Goal: Transaction & Acquisition: Purchase product/service

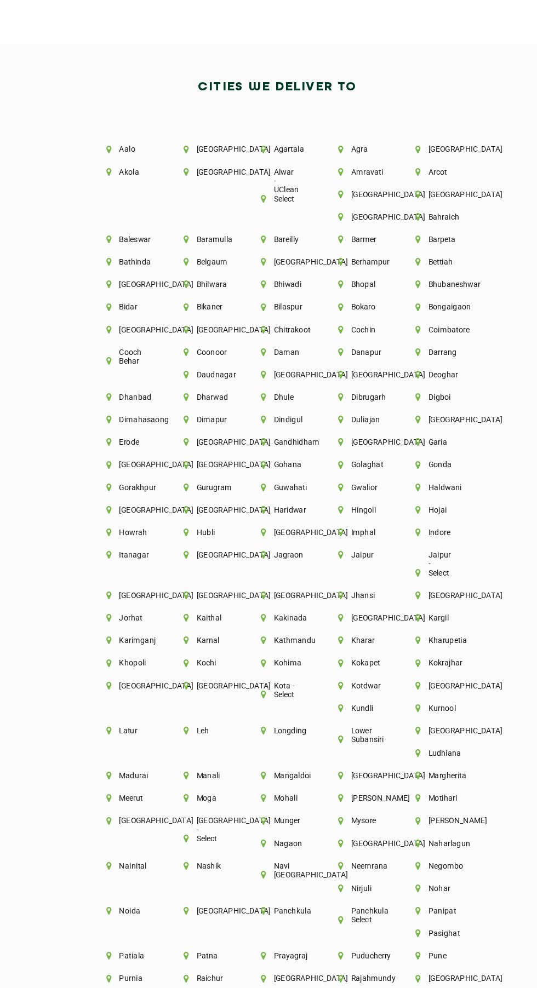
scroll to position [2143, 0]
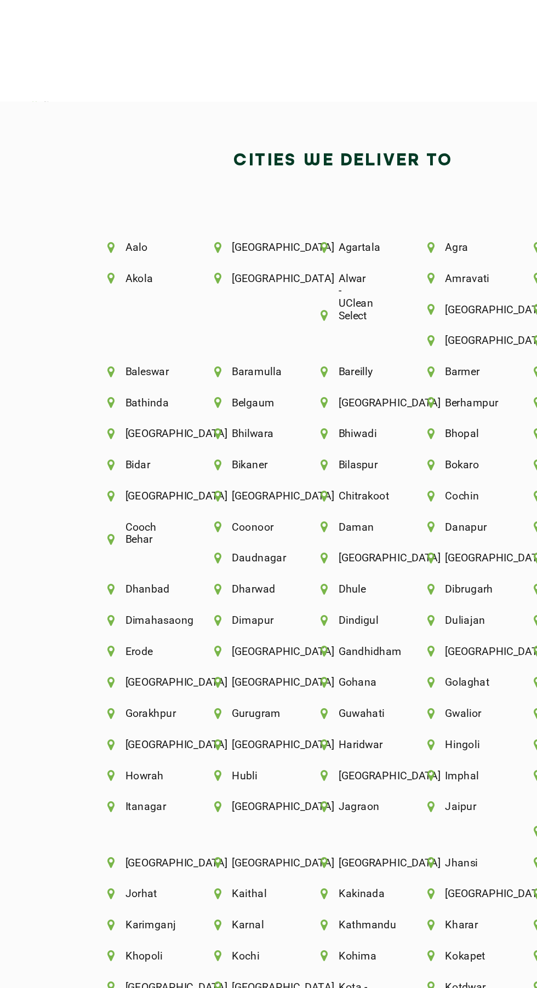
click at [386, 262] on li "Arcot" at bounding box center [400, 259] width 28 height 8
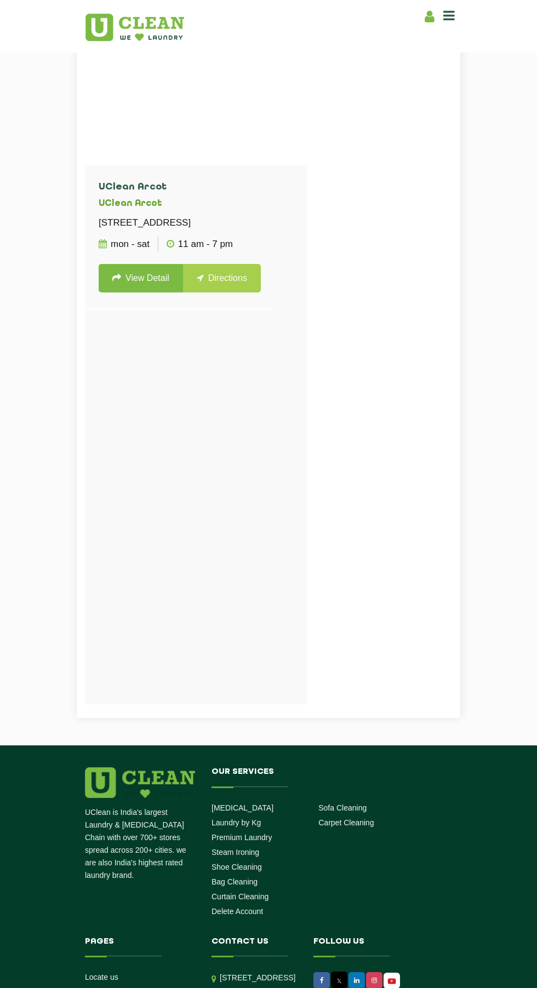
scroll to position [551, 0]
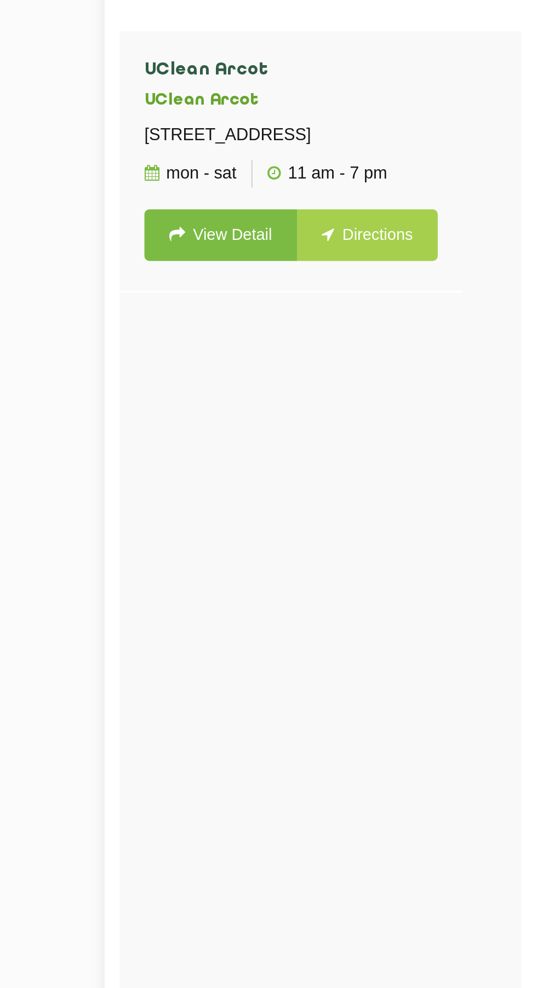
click at [153, 295] on link "View Detail" at bounding box center [141, 280] width 84 height 28
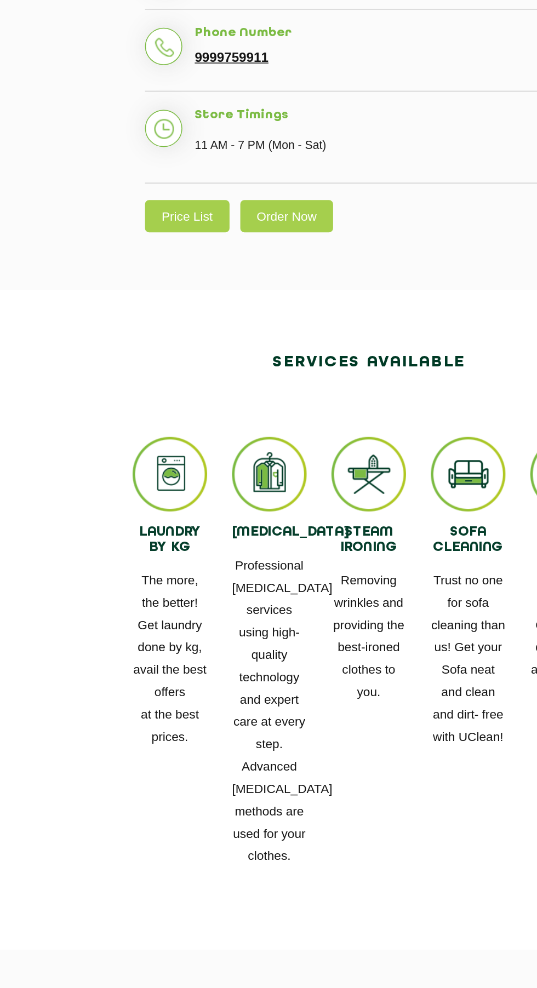
scroll to position [299, 0]
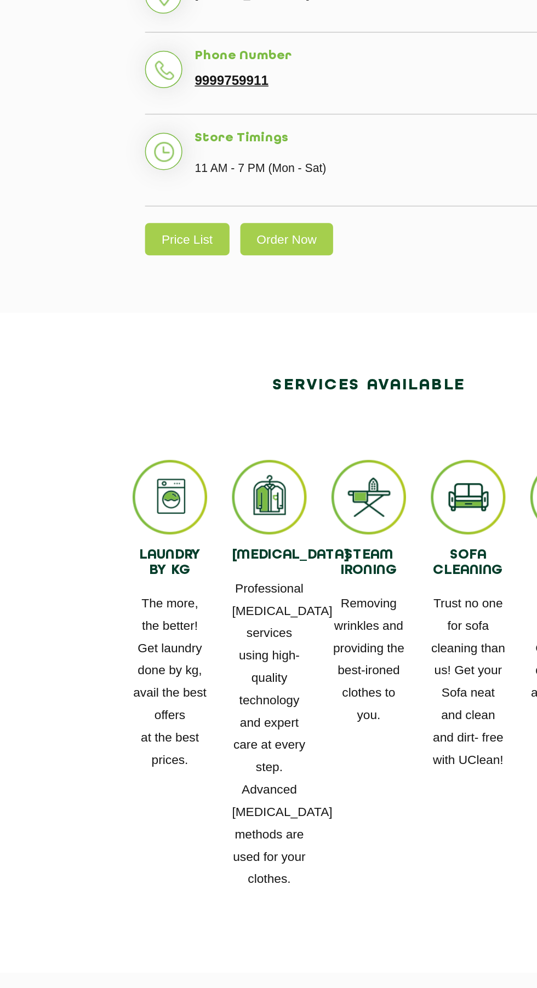
click at [136, 440] on link "Price List" at bounding box center [149, 431] width 56 height 21
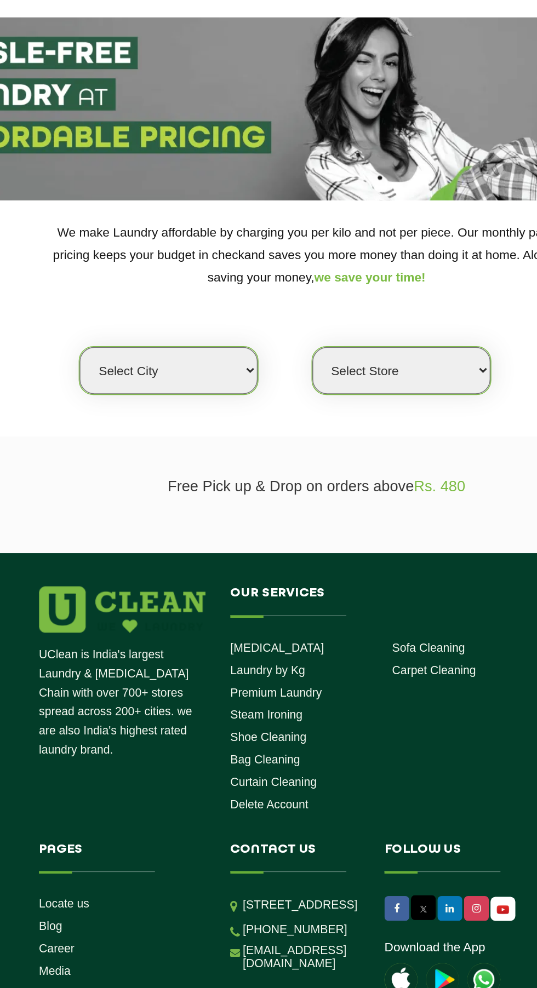
click at [216, 284] on select "Select city Aalo Abu Dhabi Agartala Agra Ahmedabad Akola Aligarh Alwar - UClean…" at bounding box center [171, 286] width 118 height 31
select select "212"
click at [112, 271] on select "Select city Aalo Abu Dhabi Agartala Agra Ahmedabad Akola Aligarh Alwar - UClean…" at bounding box center [171, 286] width 118 height 31
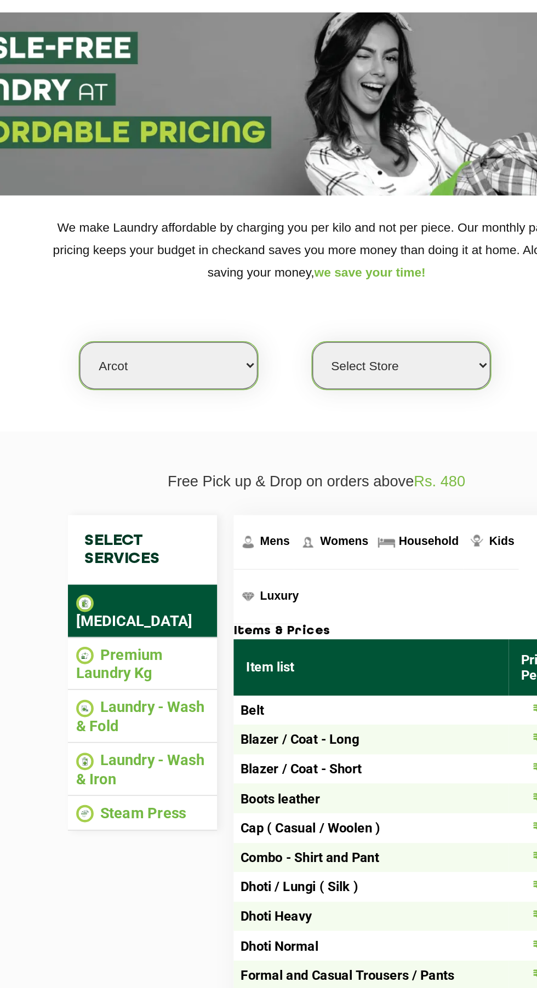
click at [345, 287] on select "Select Store UClean Arcot" at bounding box center [325, 286] width 118 height 31
select select "621"
click at [266, 271] on select "Select Store UClean Arcot" at bounding box center [325, 286] width 118 height 31
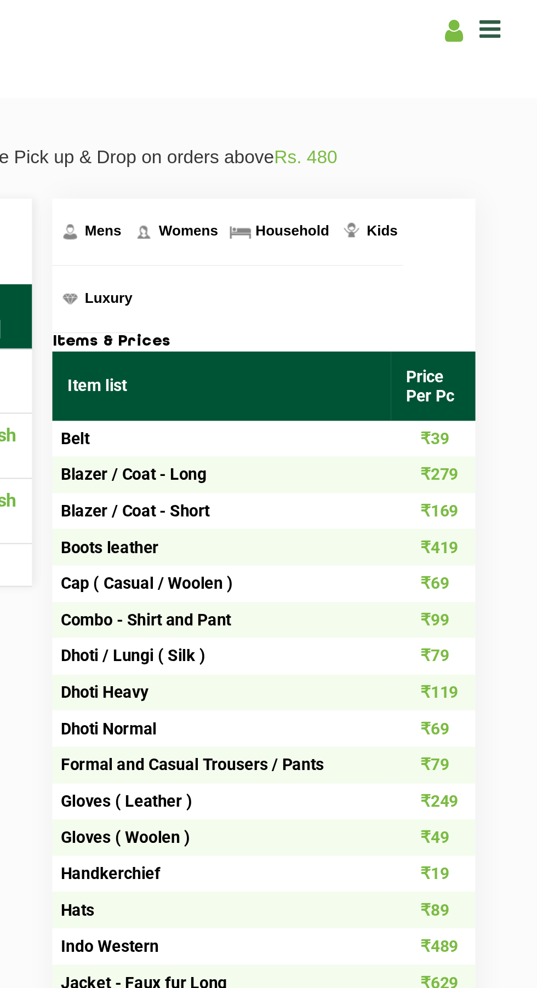
scroll to position [277, 0]
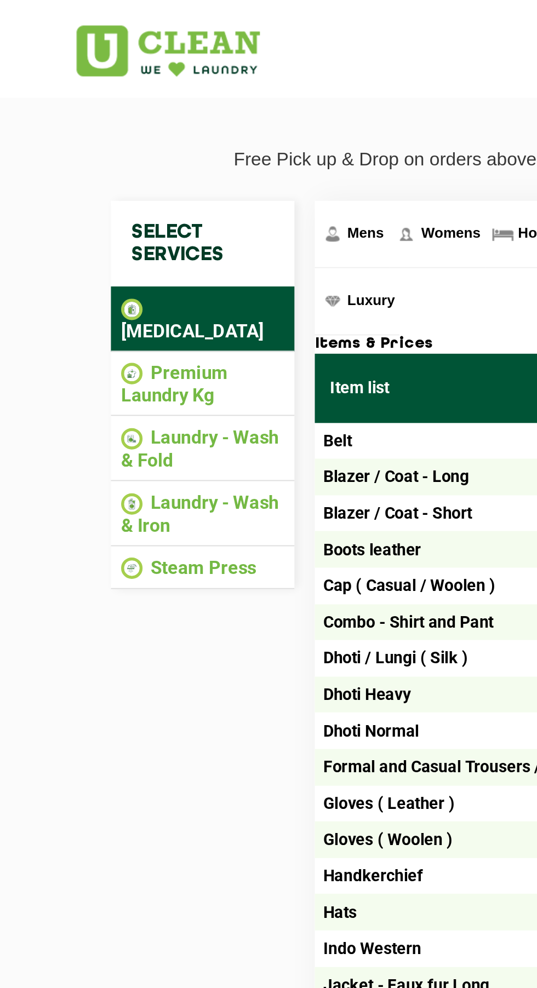
click at [159, 194] on li "Premium Laundry Kg" at bounding box center [154, 206] width 88 height 24
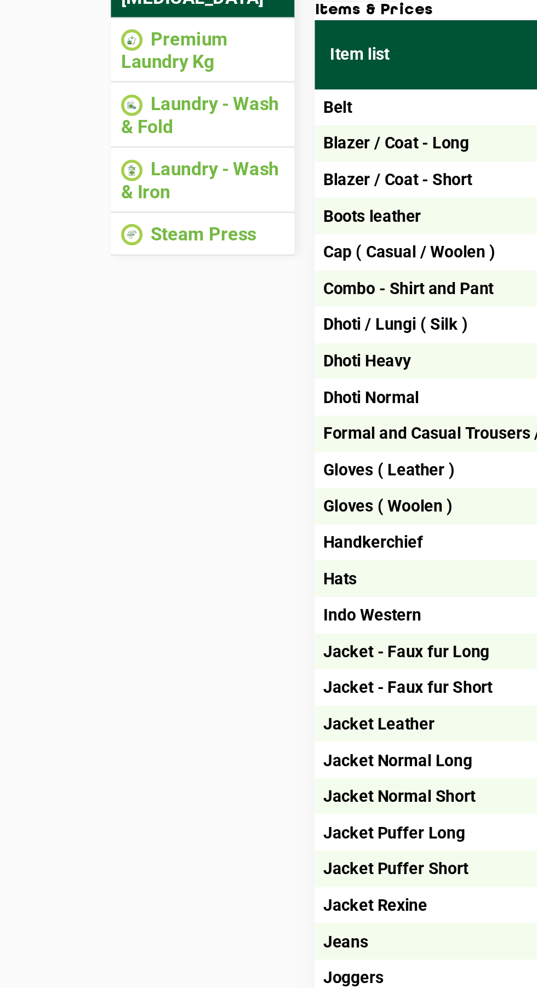
scroll to position [98, 0]
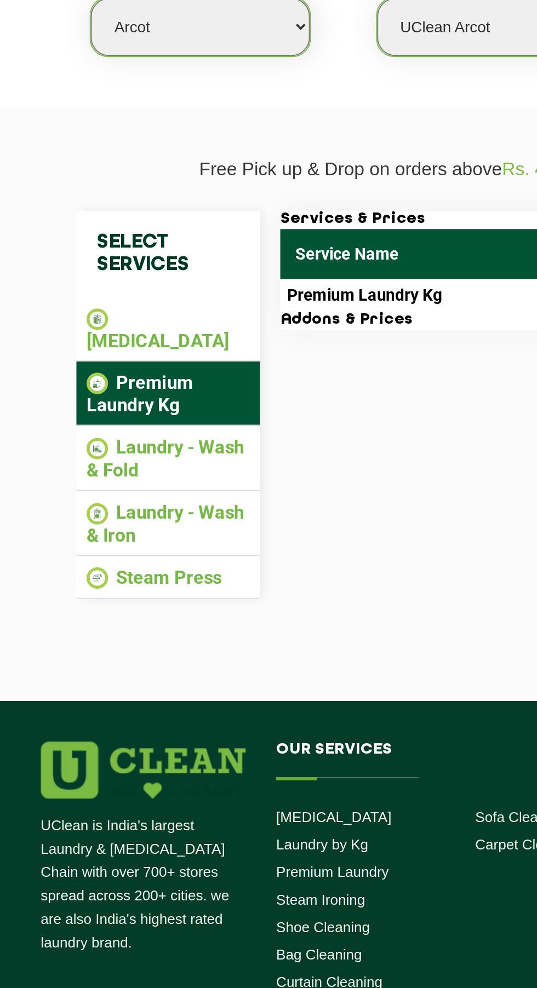
click at [180, 415] on li "Laundry - Wash & Fold" at bounding box center [154, 426] width 88 height 24
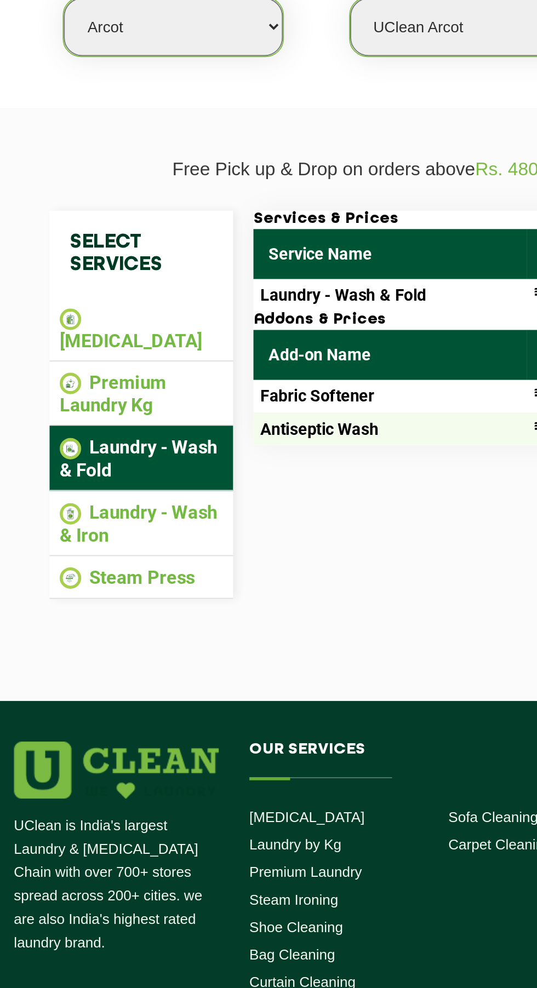
click at [178, 484] on li "Steam Press" at bounding box center [154, 490] width 88 height 13
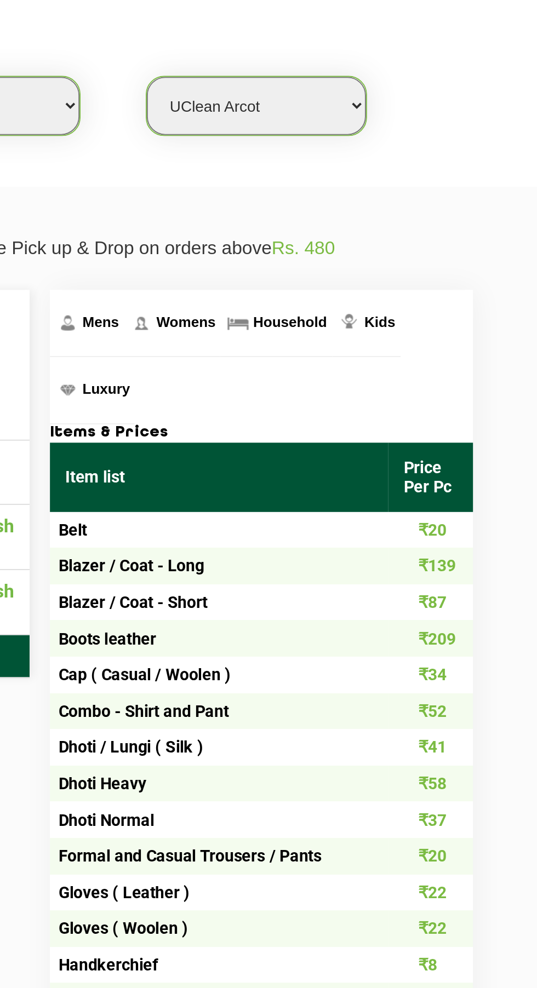
click at [237, 307] on span "Mens" at bounding box center [241, 304] width 20 height 9
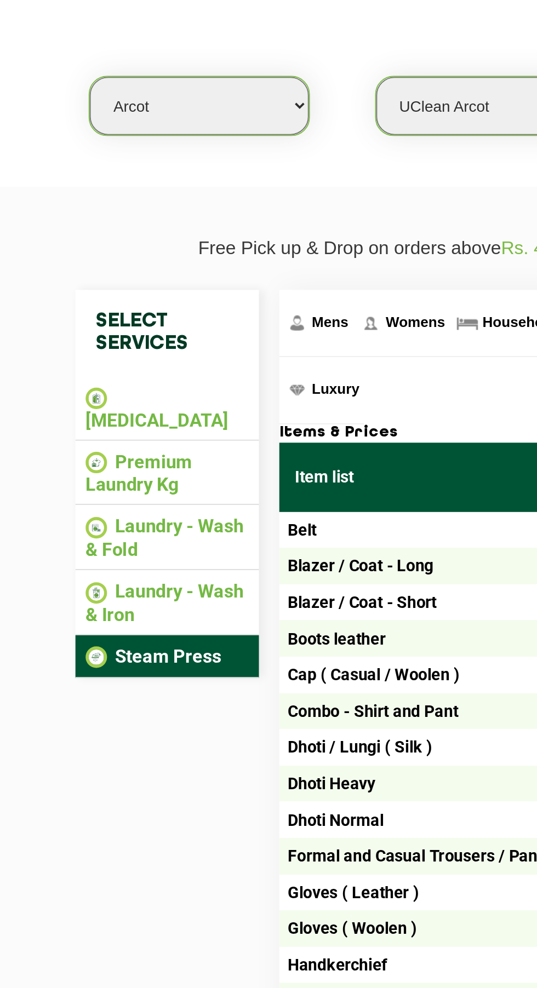
click at [165, 348] on li "[MEDICAL_DATA]" at bounding box center [154, 351] width 88 height 24
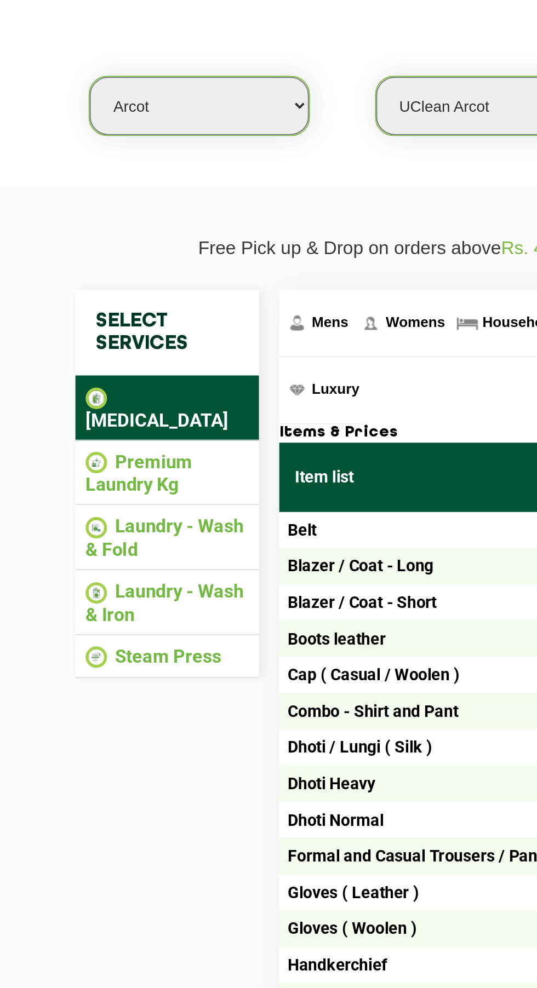
click at [234, 308] on span "Mens" at bounding box center [241, 304] width 20 height 9
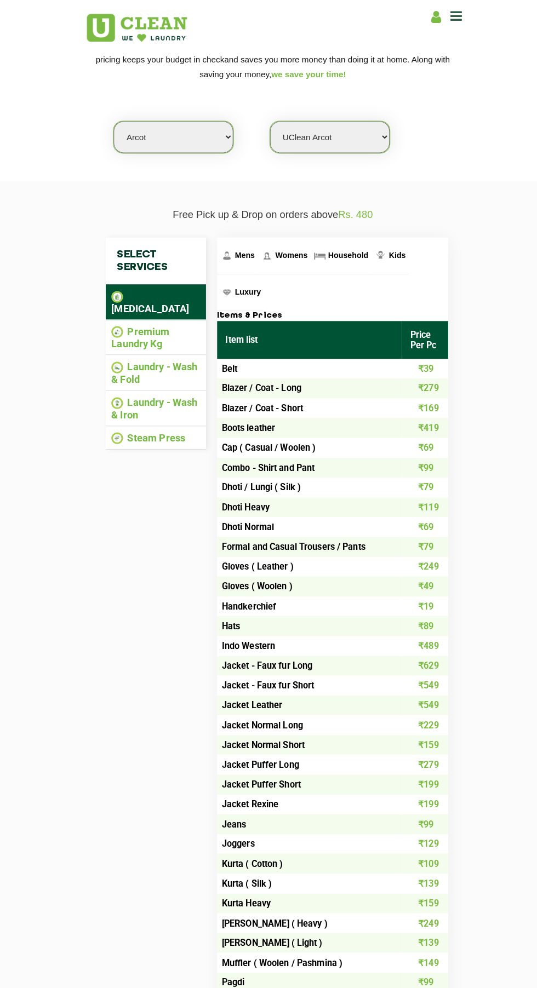
scroll to position [0, 0]
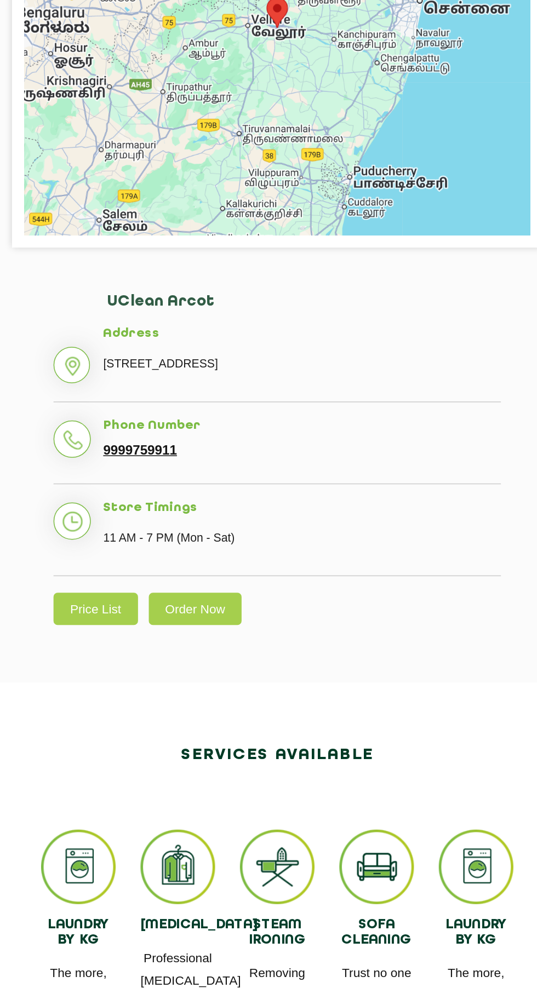
click at [221, 731] on link "Order Now" at bounding box center [215, 729] width 62 height 21
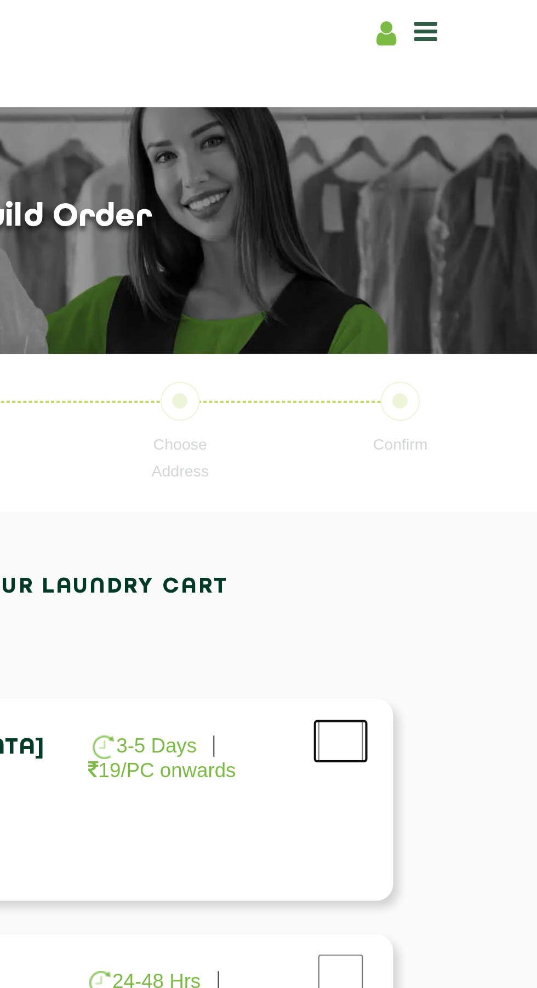
click at [413, 373] on input "checkbox" at bounding box center [406, 364] width 27 height 22
checkbox input "true"
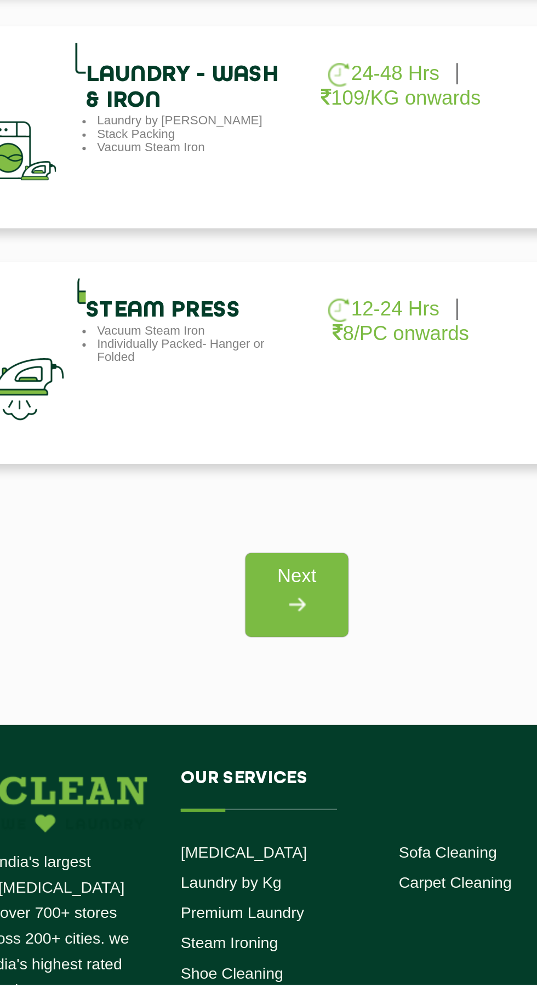
scroll to position [176, 0]
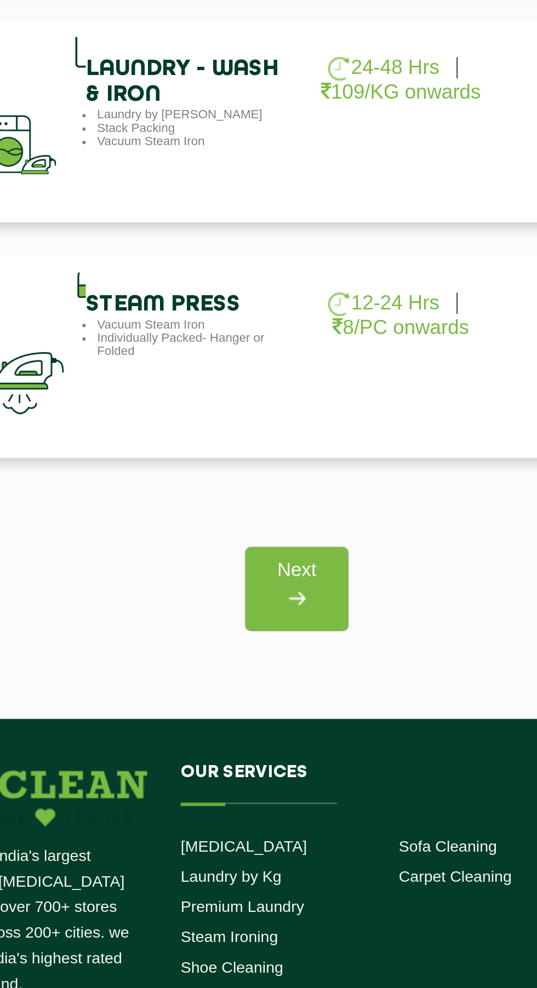
click at [284, 809] on link "Next" at bounding box center [268, 792] width 50 height 41
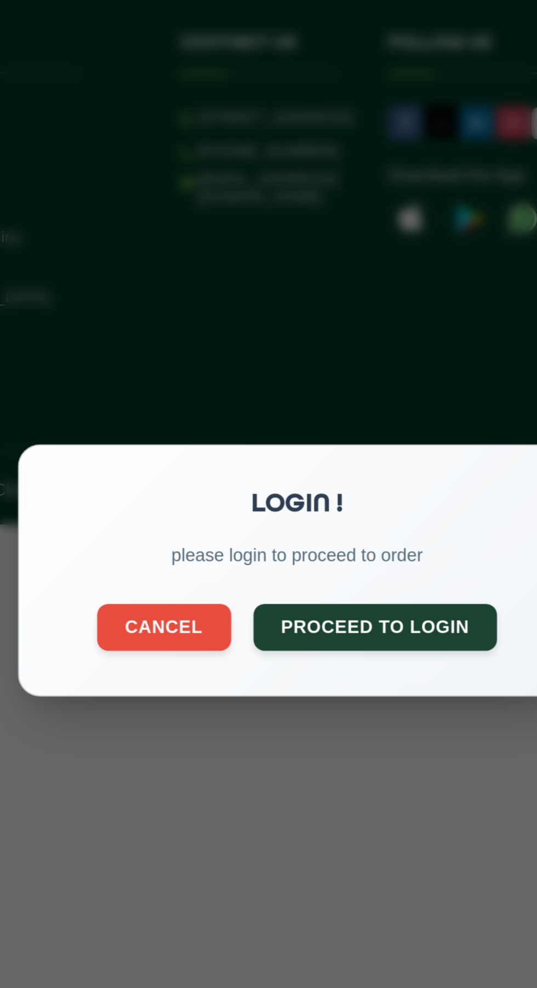
click at [211, 526] on button "Cancel" at bounding box center [203, 522] width 66 height 23
